Goal: Task Accomplishment & Management: Use online tool/utility

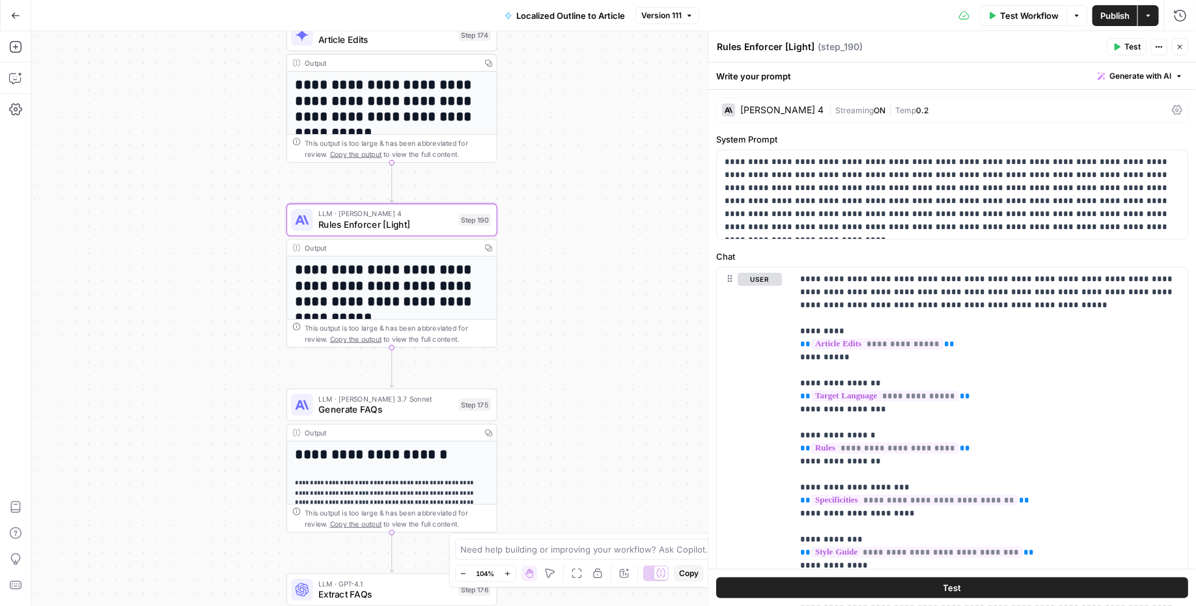
scroll to position [214, 0]
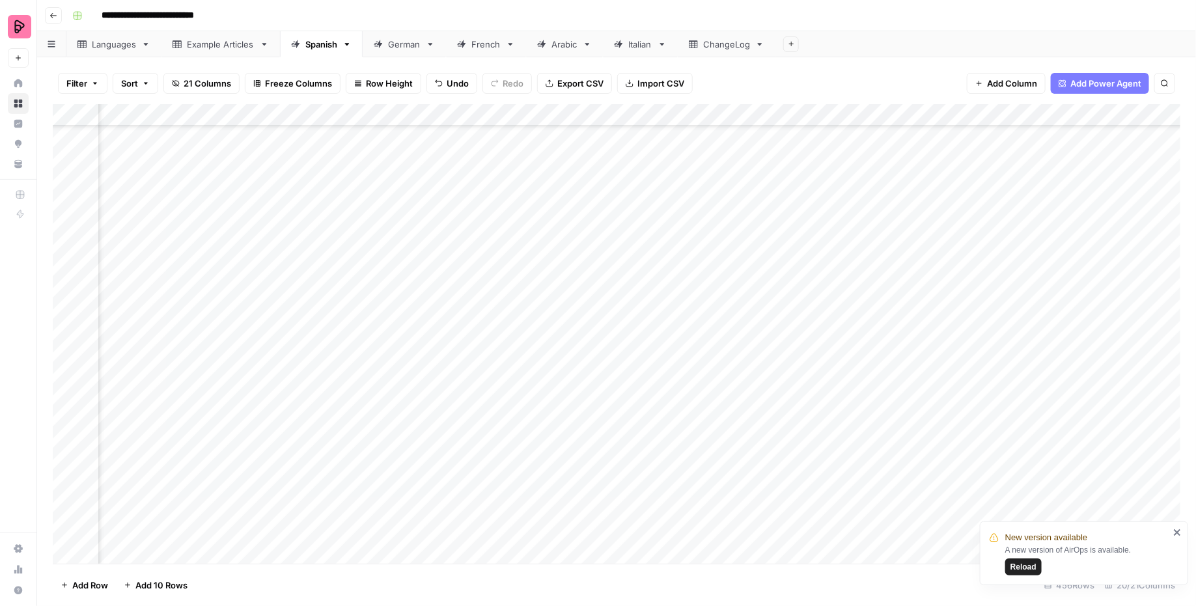
scroll to position [9202, 251]
click at [402, 58] on div "Filter Sort 21 Columns Freeze Columns Row Height Undo Redo Export CSV Import CS…" at bounding box center [616, 331] width 1159 height 549
click at [403, 48] on div "German" at bounding box center [404, 44] width 33 height 13
click at [1176, 529] on icon "close" at bounding box center [1177, 532] width 9 height 10
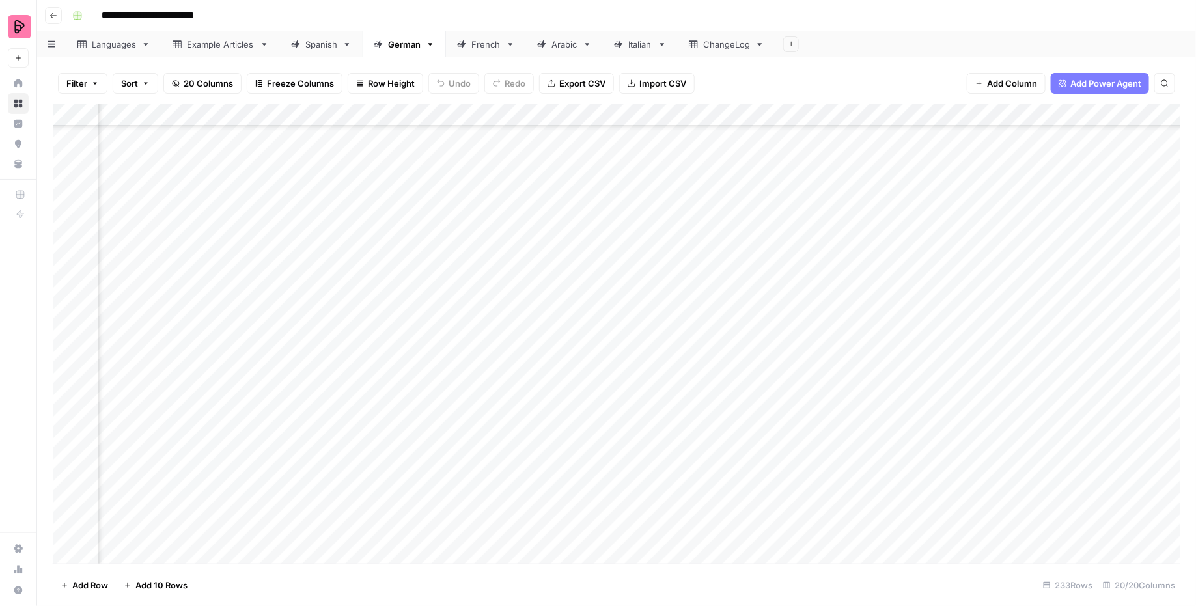
scroll to position [4740, 825]
click at [682, 397] on div "Add Column" at bounding box center [617, 334] width 1128 height 460
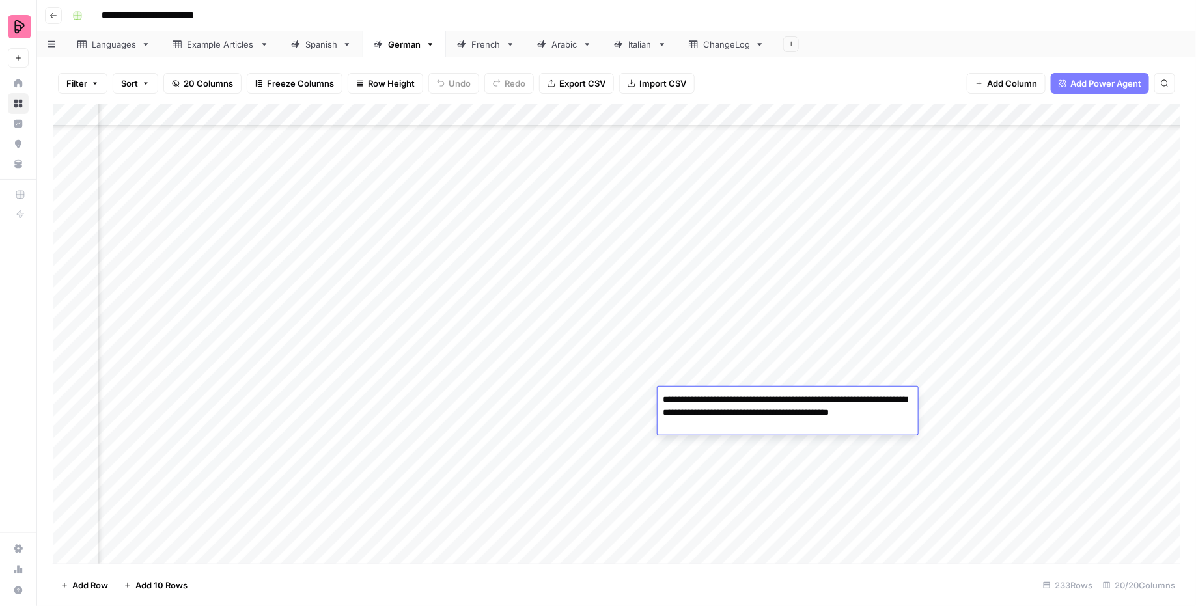
click at [682, 349] on div "Add Column" at bounding box center [617, 334] width 1128 height 460
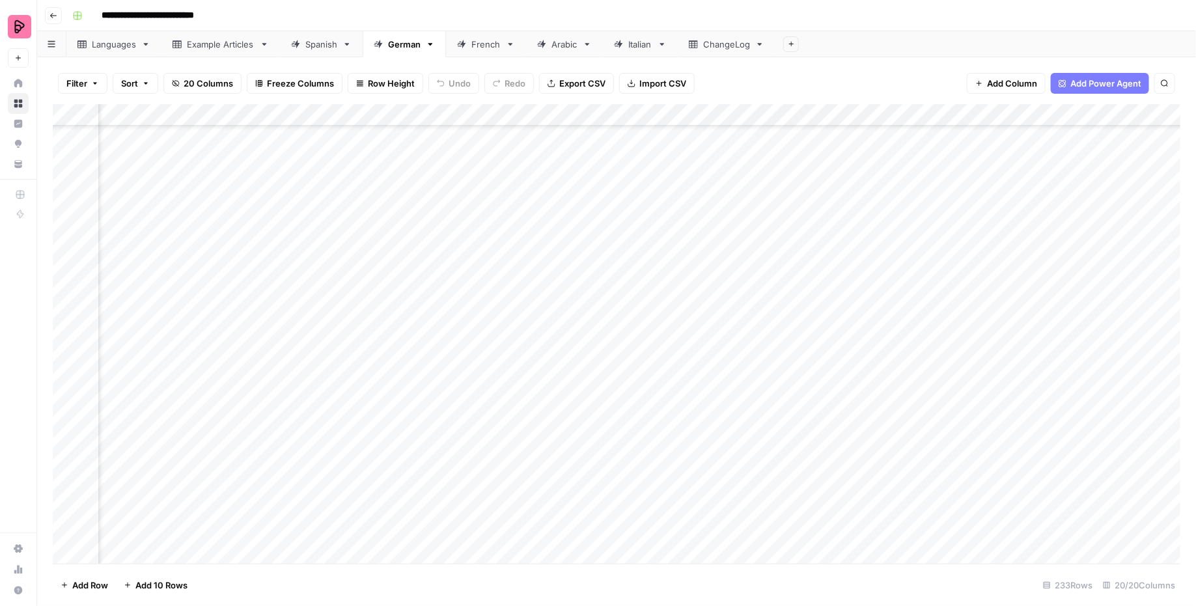
click at [682, 349] on div "Add Column" at bounding box center [617, 334] width 1128 height 460
click at [704, 422] on div "Add Column" at bounding box center [617, 334] width 1128 height 460
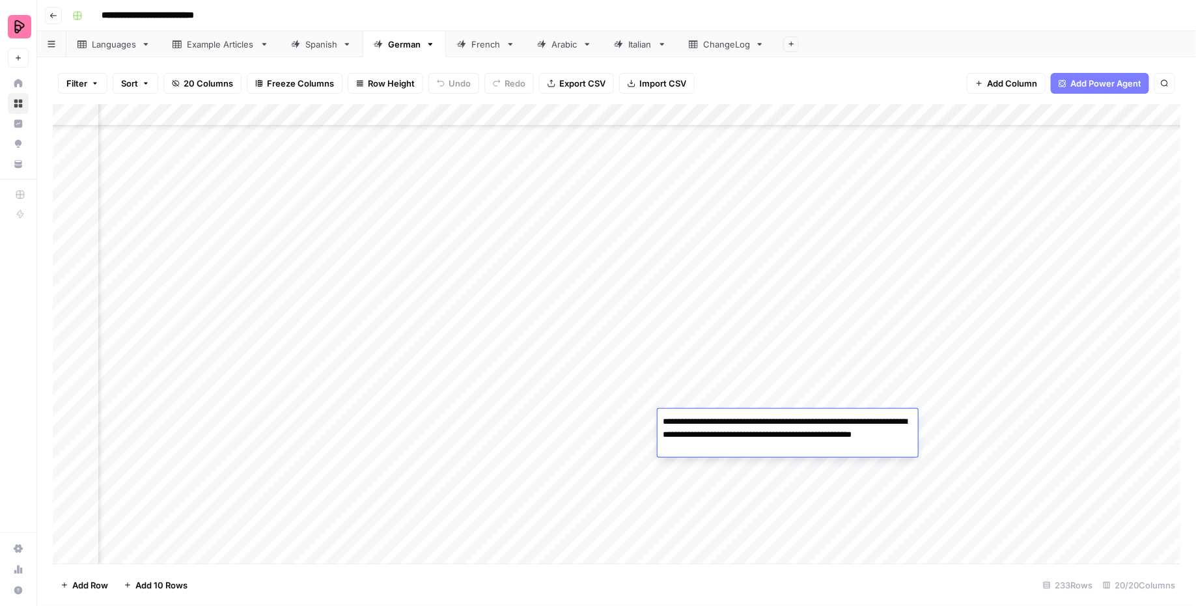
click at [697, 469] on div "Add Column" at bounding box center [617, 334] width 1128 height 460
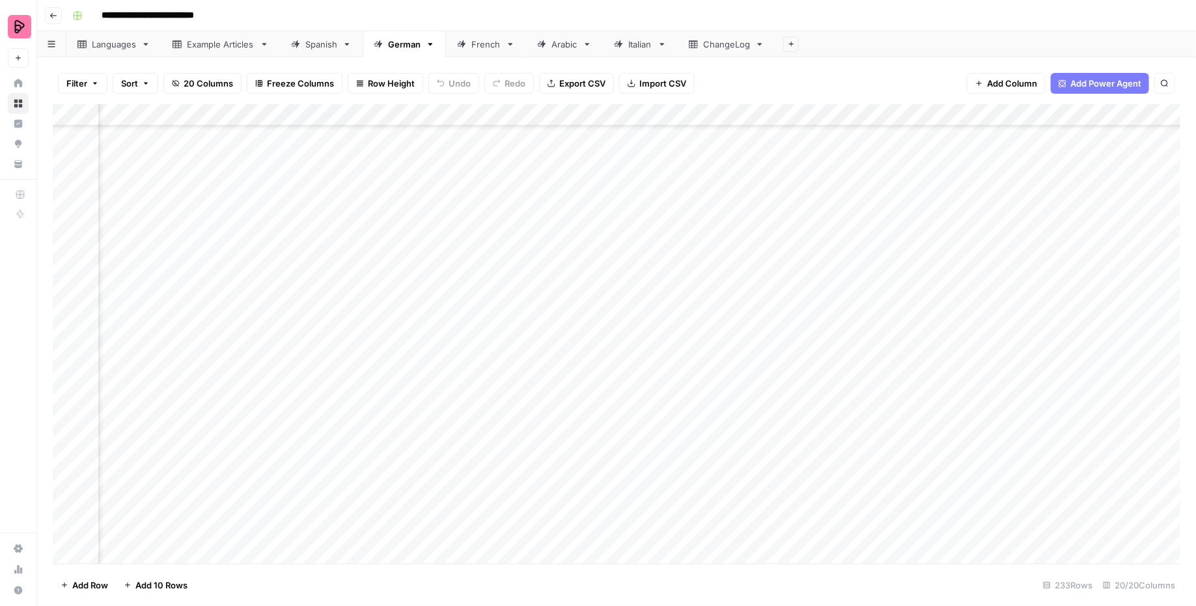
click at [697, 469] on div "Add Column" at bounding box center [617, 334] width 1128 height 460
click at [690, 515] on div "Add Column" at bounding box center [617, 334] width 1128 height 460
click at [691, 514] on textarea "**********" at bounding box center [761, 510] width 208 height 18
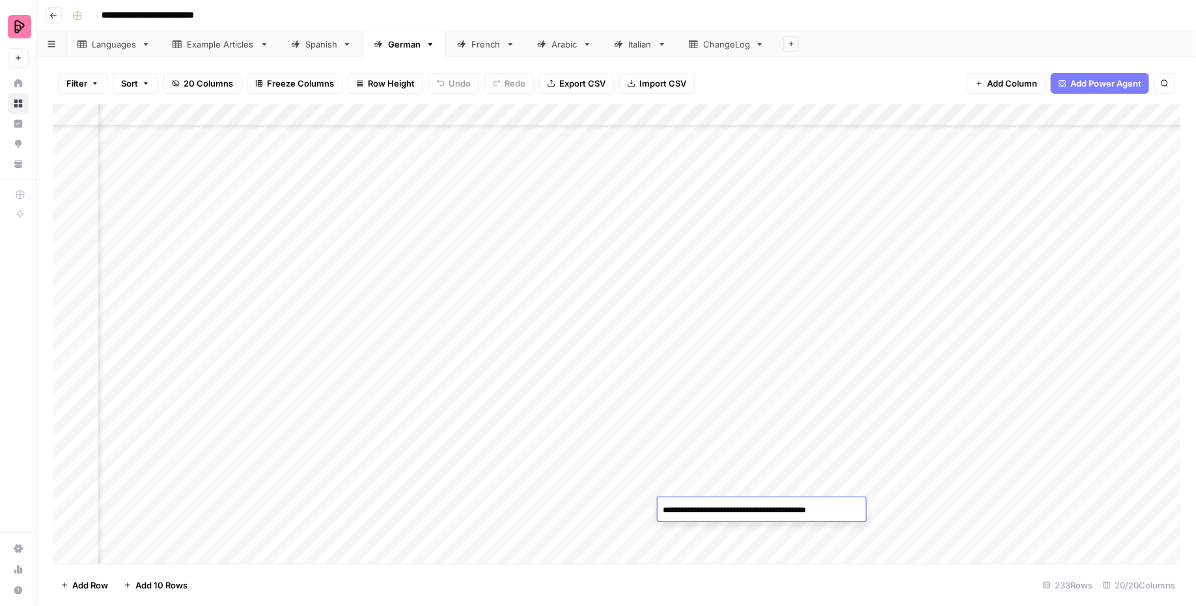
click at [691, 514] on textarea "**********" at bounding box center [761, 510] width 208 height 18
click at [717, 515] on textarea "**********" at bounding box center [761, 510] width 208 height 18
click at [488, 49] on div "French" at bounding box center [485, 44] width 29 height 13
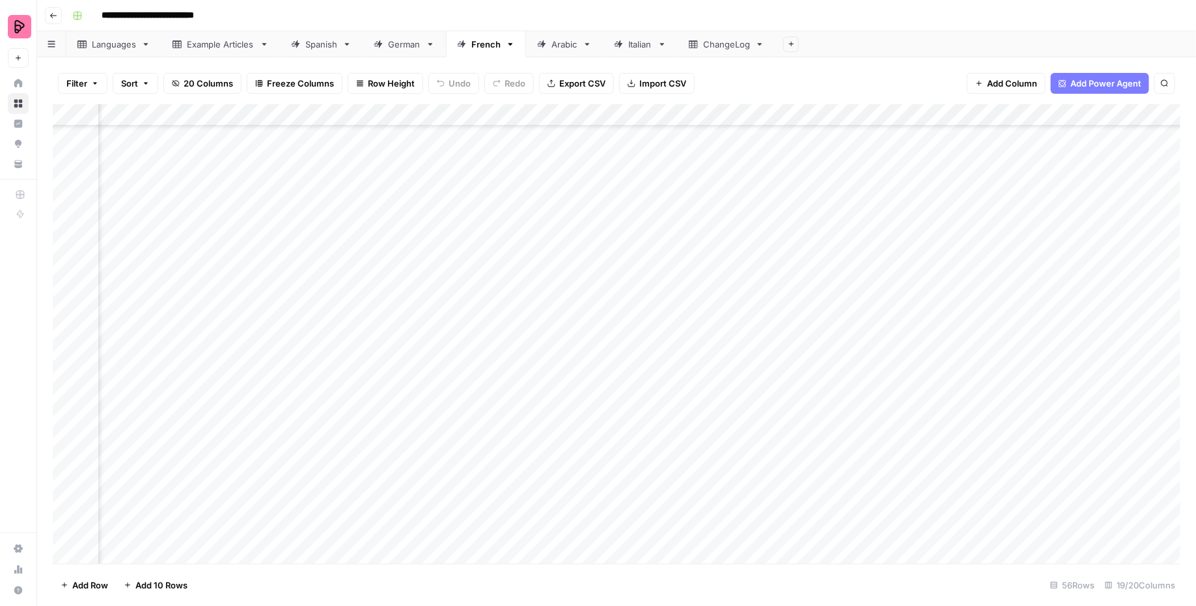
scroll to position [512, 473]
